Goal: Transaction & Acquisition: Purchase product/service

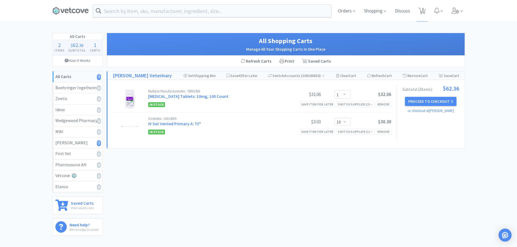
select select "1"
select select "10"
click at [80, 8] on icon at bounding box center [70, 11] width 36 height 8
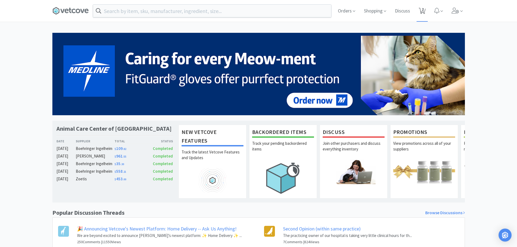
click at [421, 9] on icon at bounding box center [422, 11] width 7 height 6
select select "1"
select select "10"
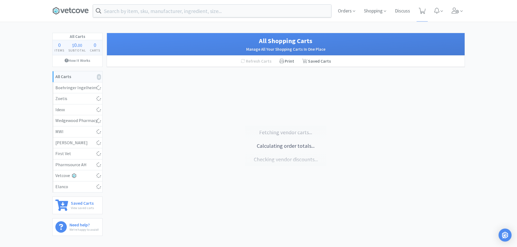
select select "5"
select select "1"
select select "2"
select select "1"
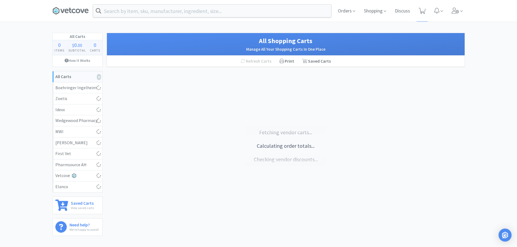
select select "1"
select select "10"
select select "1"
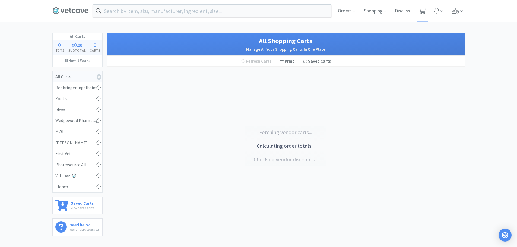
select select "1"
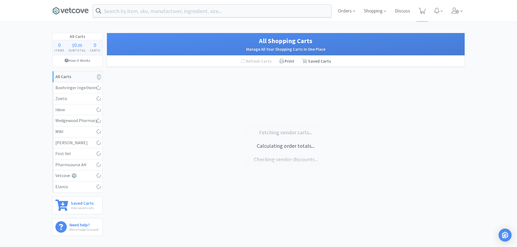
select select "2"
select select "1"
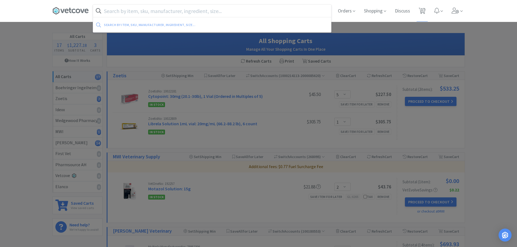
click at [119, 13] on input "text" at bounding box center [212, 11] width 238 height 12
type input "d"
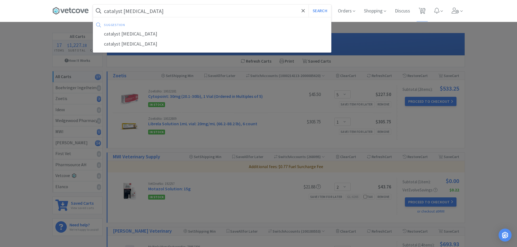
type input "catalyst cortisol"
click at [309, 5] on button "Search" at bounding box center [320, 11] width 23 height 12
select select "2"
select select "1"
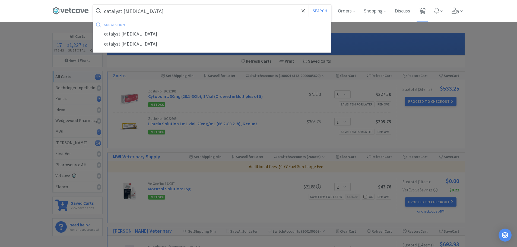
select select "1"
select select "10"
select select "1"
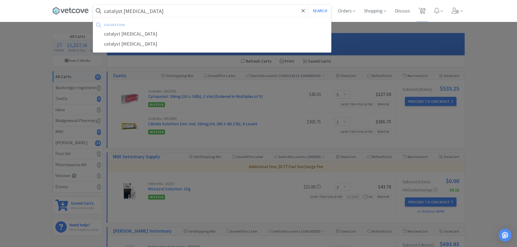
select select "1"
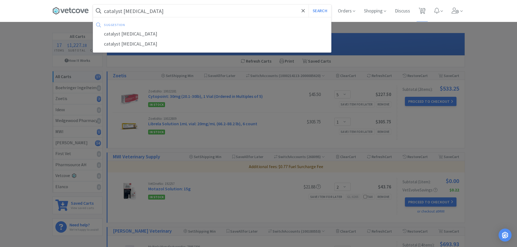
select select "2"
select select "1"
select select "5"
select select "1"
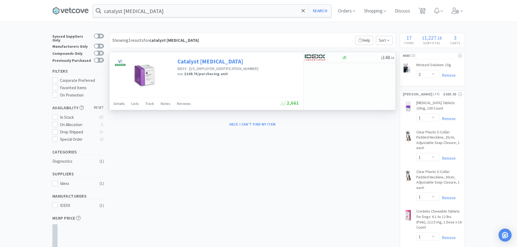
click at [196, 61] on link "Catalyst Cortisol Test" at bounding box center [211, 61] width 66 height 7
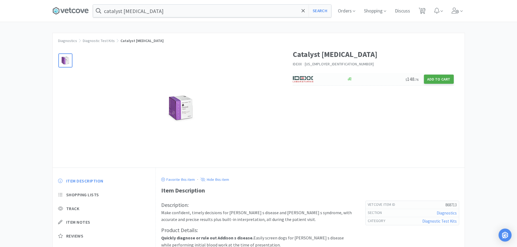
click at [439, 82] on button "Add to Cart" at bounding box center [439, 79] width 30 height 9
select select "1"
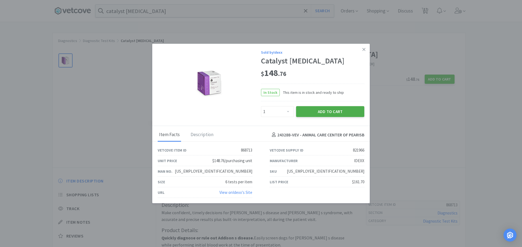
click at [330, 115] on button "Add to Cart" at bounding box center [330, 111] width 68 height 11
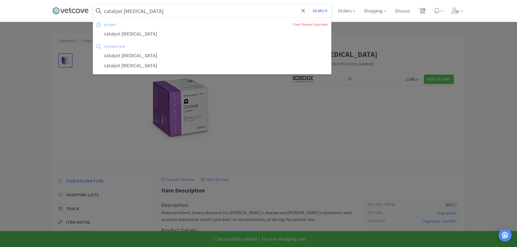
click at [118, 15] on input "catalyst cortisol" at bounding box center [212, 11] width 238 height 12
click at [126, 11] on input "catalyst cortisol" at bounding box center [212, 11] width 238 height 12
drag, startPoint x: 125, startPoint y: 11, endPoint x: 54, endPoint y: 11, distance: 72.0
click at [54, 11] on div "catalyst cortisol Search recent Clear Recent Searches catalyst cortisol suggest…" at bounding box center [259, 11] width 418 height 22
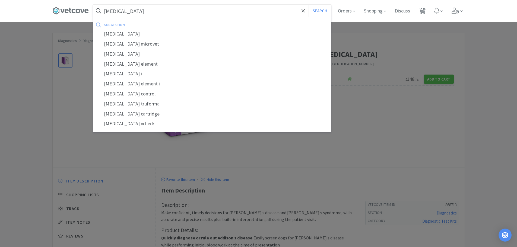
type input "cortisol"
click at [309, 5] on button "Search" at bounding box center [320, 11] width 23 height 12
select select "2"
select select "1"
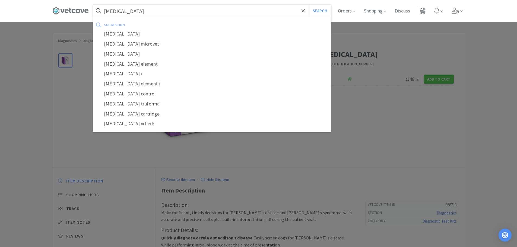
select select "1"
select select "10"
select select "1"
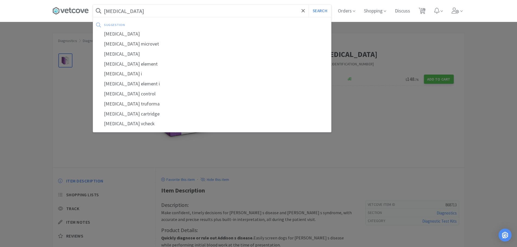
select select "1"
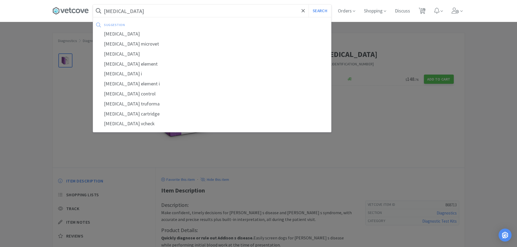
select select "2"
select select "1"
select select "5"
select select "1"
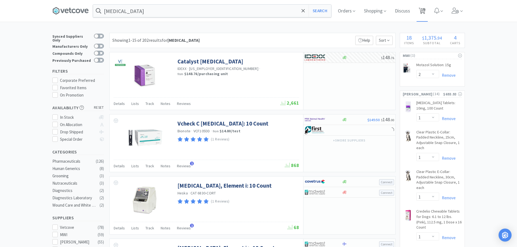
click at [425, 8] on span "18" at bounding box center [423, 9] width 4 height 22
select select "5"
select select "1"
select select "2"
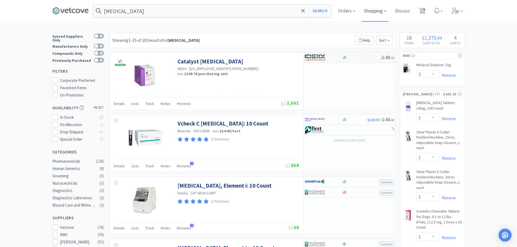
select select "1"
select select "10"
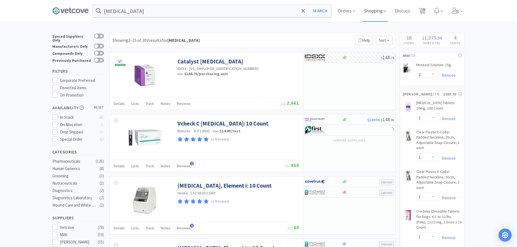
select select "1"
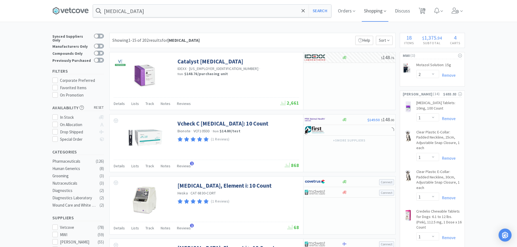
select select "1"
select select "2"
select select "1"
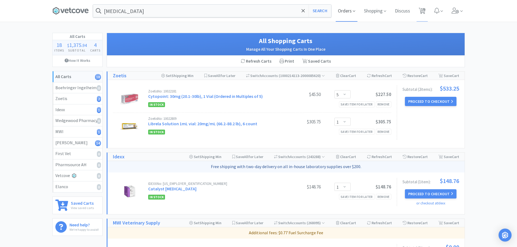
click at [347, 9] on span "Orders" at bounding box center [347, 11] width 22 height 22
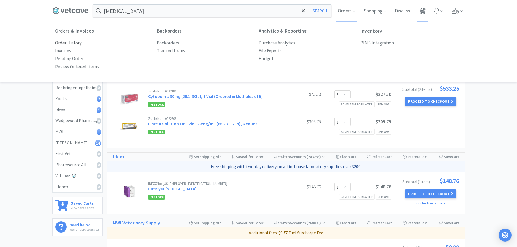
click at [68, 44] on p "Order History" at bounding box center [68, 42] width 27 height 7
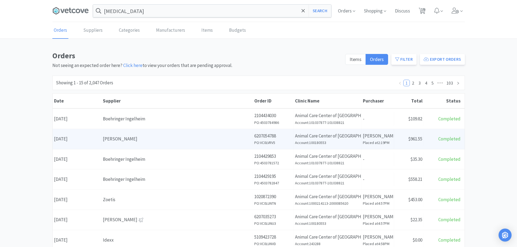
click at [152, 144] on div "Supplier Patterson" at bounding box center [178, 139] width 152 height 14
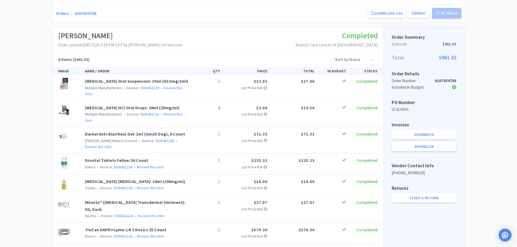
scroll to position [46, 0]
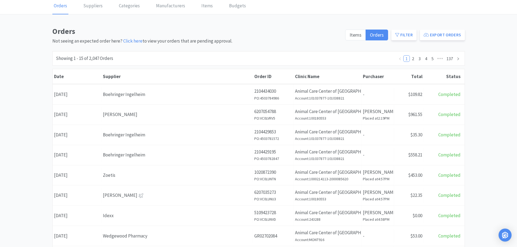
scroll to position [27, 0]
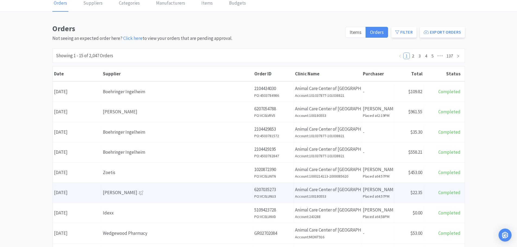
click at [143, 190] on div "[PERSON_NAME]" at bounding box center [177, 192] width 149 height 7
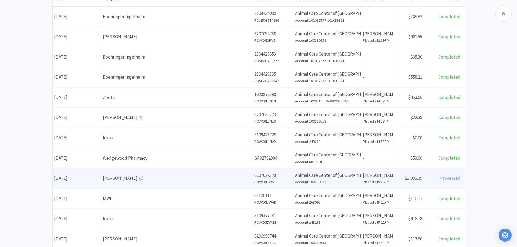
scroll to position [109, 0]
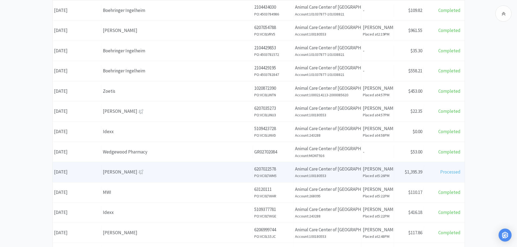
click at [168, 171] on div "[PERSON_NAME]" at bounding box center [177, 172] width 149 height 7
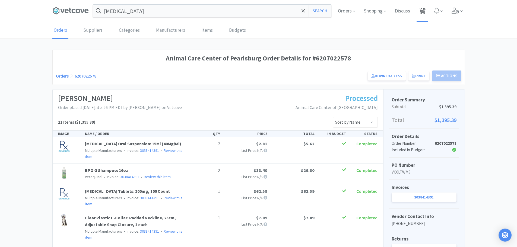
click at [420, 11] on icon at bounding box center [422, 11] width 7 height 6
select select "5"
select select "1"
select select "2"
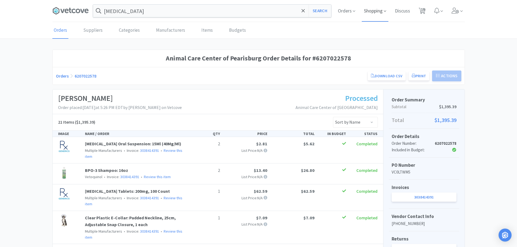
select select "1"
select select "10"
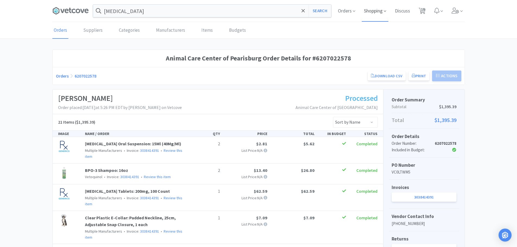
select select "1"
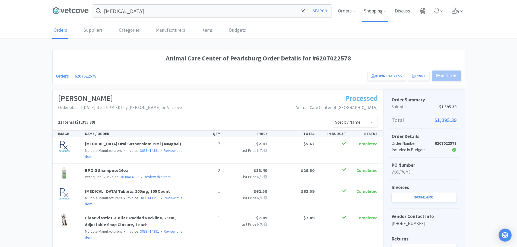
select select "1"
select select "2"
select select "1"
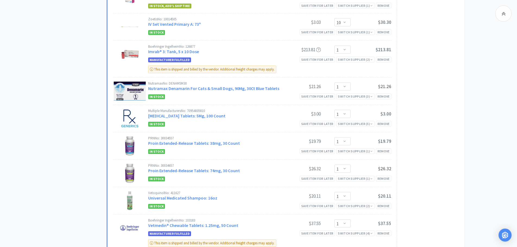
scroll to position [420, 0]
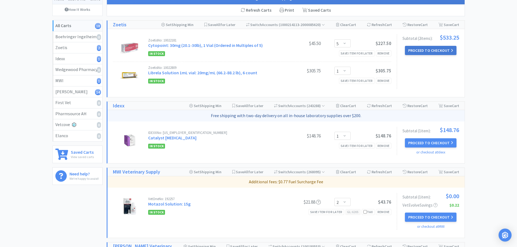
click at [423, 49] on button "Proceed to Checkout" at bounding box center [431, 50] width 52 height 9
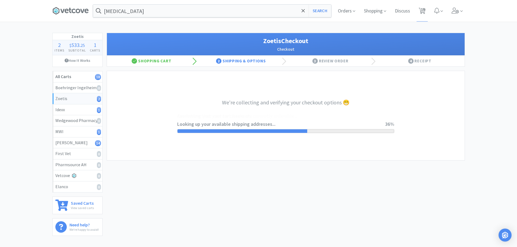
select select "invoice"
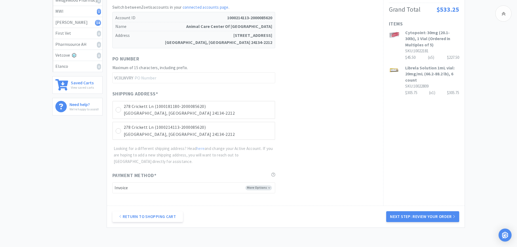
scroll to position [109, 0]
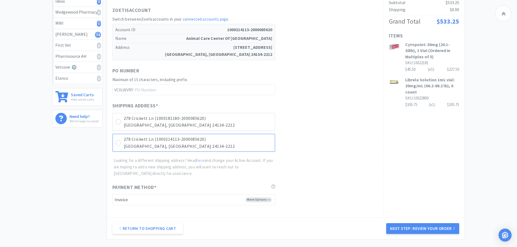
click at [122, 143] on div "278 Crickett Ln (1000214113-2000085620) Pearisburg, VA 24134-2212" at bounding box center [193, 143] width 163 height 18
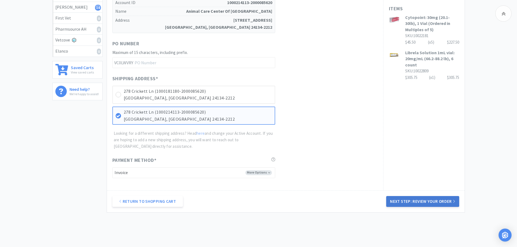
click at [435, 202] on button "Next Step: Review Your Order" at bounding box center [423, 201] width 73 height 11
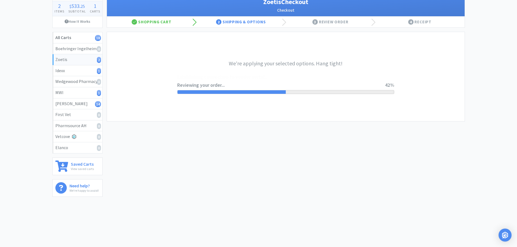
scroll to position [0, 0]
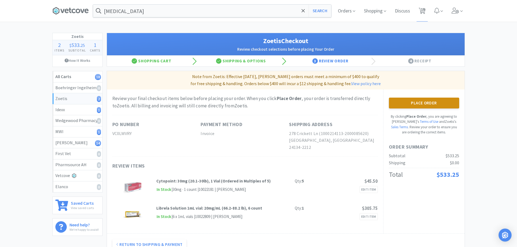
click at [408, 105] on button "Place Order" at bounding box center [424, 103] width 70 height 11
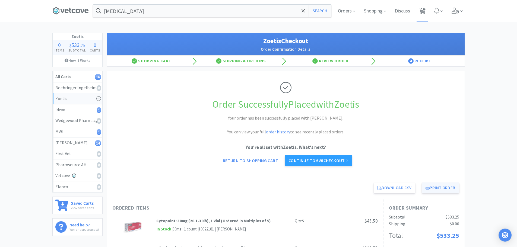
click at [440, 191] on button "Print Order" at bounding box center [440, 188] width 37 height 11
click at [300, 161] on link "Continue to MWI checkout" at bounding box center [319, 160] width 68 height 11
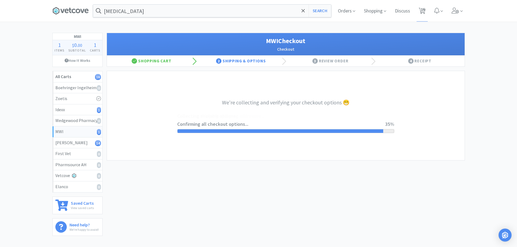
select select "STD_"
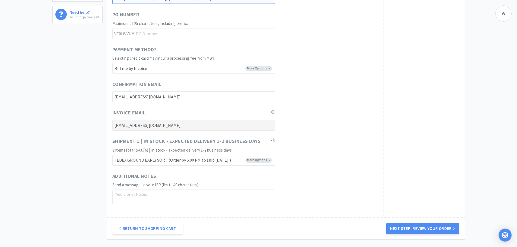
scroll to position [217, 0]
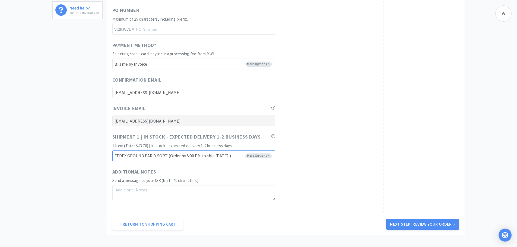
click at [259, 154] on select "FEDEX GROUND EARLY SORT (Order by 5:00 PM to ship today!) FEDEX STANDARD GROUND…" at bounding box center [193, 156] width 163 height 11
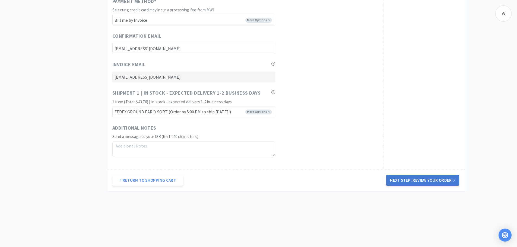
click at [419, 177] on button "Next Step: Review Your Order" at bounding box center [423, 180] width 73 height 11
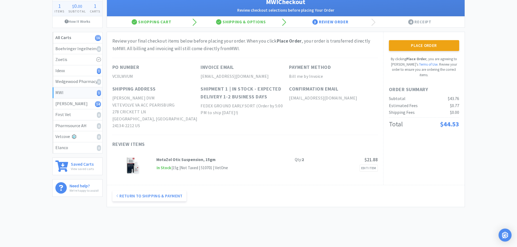
scroll to position [0, 0]
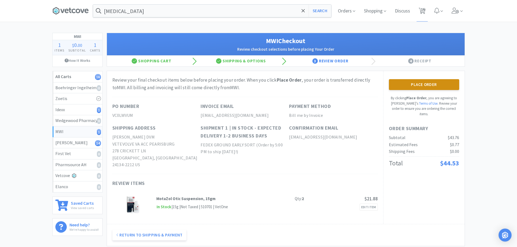
click at [405, 82] on button "Place Order" at bounding box center [424, 84] width 70 height 11
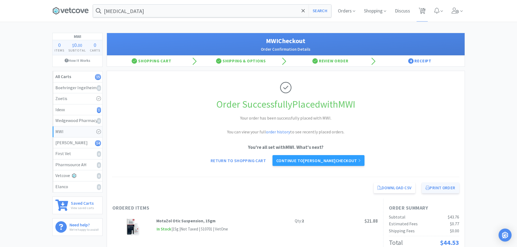
drag, startPoint x: 442, startPoint y: 188, endPoint x: 436, endPoint y: 188, distance: 6.0
click at [444, 188] on button "Print Order" at bounding box center [440, 188] width 37 height 11
click at [319, 161] on link "Continue to Patterson checkout" at bounding box center [319, 160] width 92 height 11
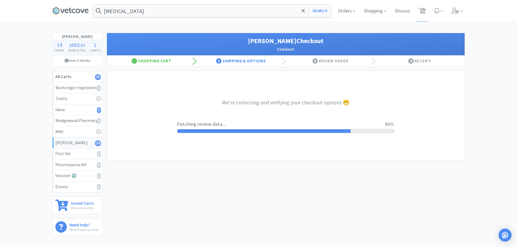
select select "1"
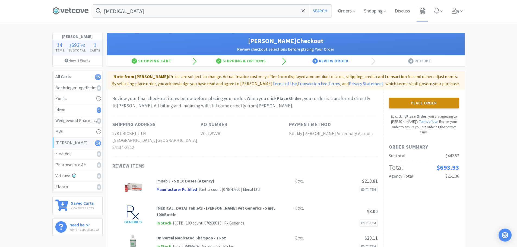
click at [413, 101] on button "Place Order" at bounding box center [424, 103] width 70 height 11
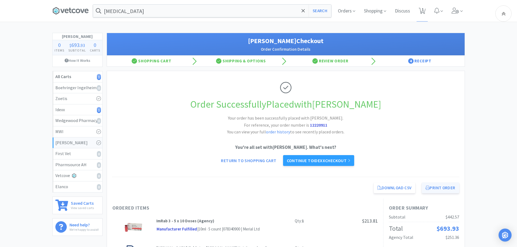
click at [435, 183] on button "Print Order" at bounding box center [440, 188] width 37 height 11
click at [303, 155] on link "Continue to Idexx checkout" at bounding box center [318, 160] width 71 height 11
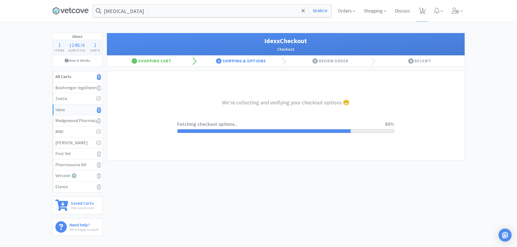
select select "904"
select select "003"
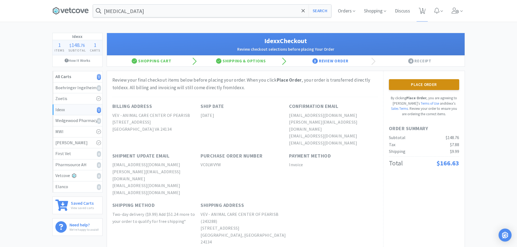
click at [402, 81] on button "Place Order" at bounding box center [424, 84] width 70 height 11
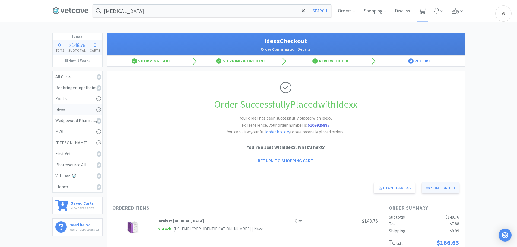
click at [452, 183] on button "Print Order" at bounding box center [440, 188] width 37 height 11
click at [353, 14] on span at bounding box center [354, 11] width 2 height 6
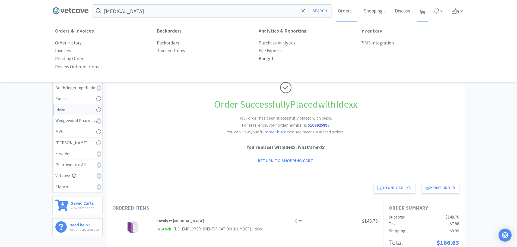
click at [272, 60] on p "Budgets" at bounding box center [267, 58] width 17 height 7
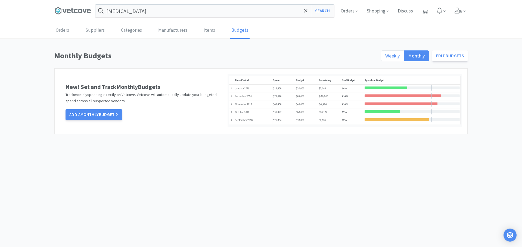
click at [393, 53] on span "Weekly" at bounding box center [392, 56] width 14 height 6
click at [385, 58] on input "Weekly" at bounding box center [385, 58] width 0 height 0
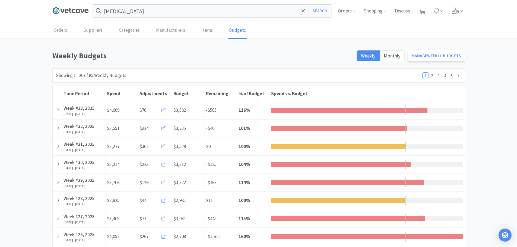
click at [67, 11] on icon at bounding box center [67, 11] width 4 height 4
